Goal: Task Accomplishment & Management: Manage account settings

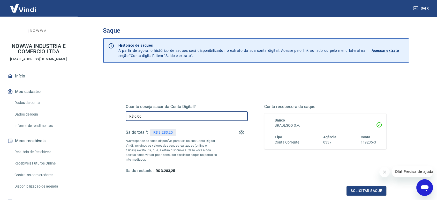
click at [205, 115] on input "R$ 0,00" at bounding box center [187, 116] width 122 height 10
type input "R$ 3.000,00"
click at [353, 188] on button "Solicitar saque" at bounding box center [366, 191] width 40 height 10
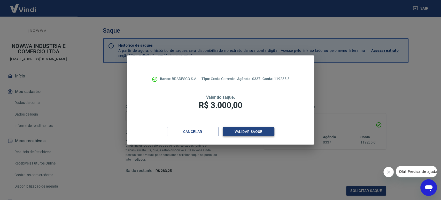
click at [257, 131] on button "Validar saque" at bounding box center [249, 132] width 52 height 10
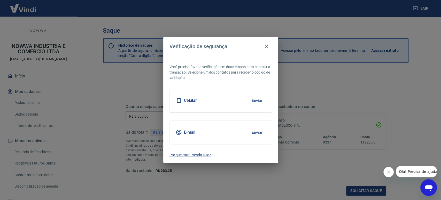
click at [259, 133] on button "Enviar" at bounding box center [257, 132] width 17 height 11
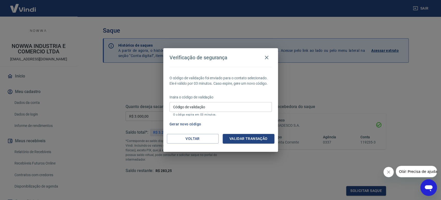
click at [236, 105] on input "Código de validação" at bounding box center [221, 107] width 102 height 10
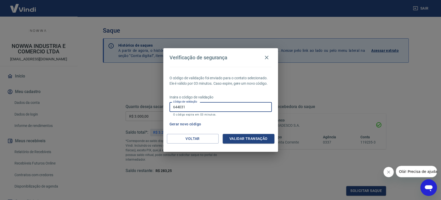
type input "644031"
click at [252, 138] on button "Validar transação" at bounding box center [249, 139] width 52 height 10
